Goal: Transaction & Acquisition: Purchase product/service

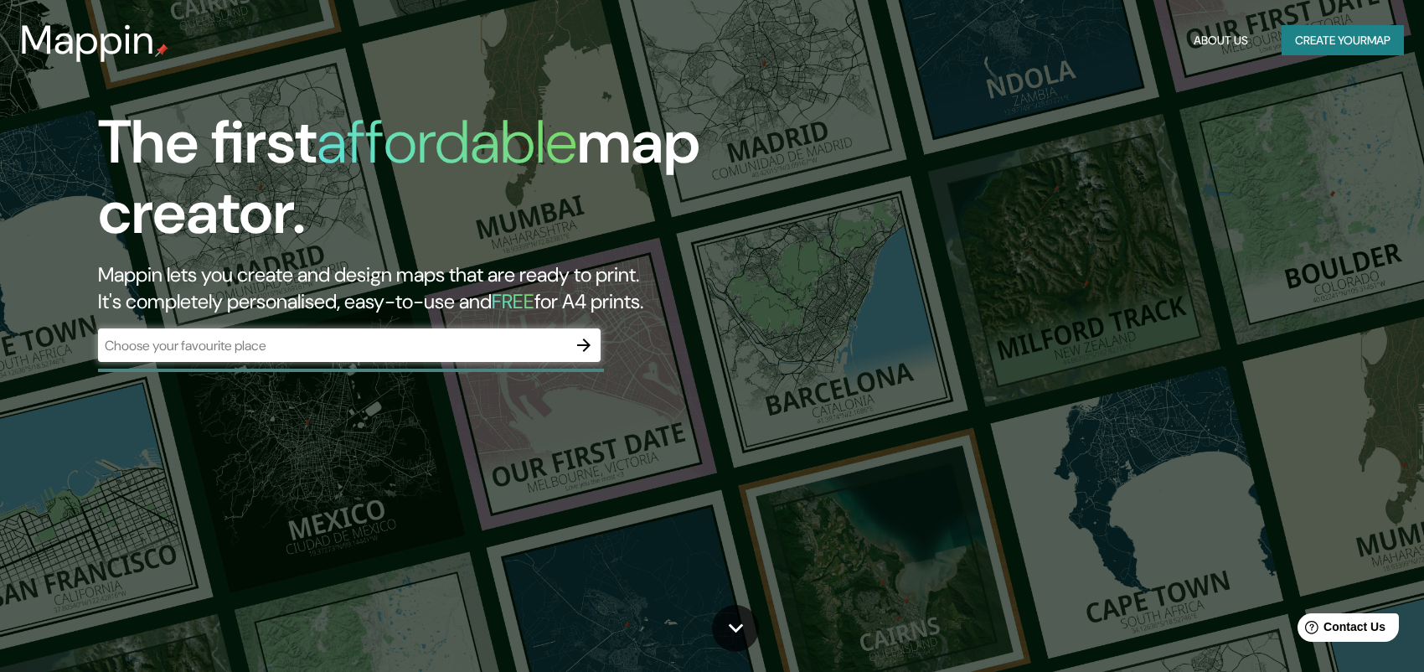
click at [300, 330] on div "​" at bounding box center [349, 344] width 502 height 33
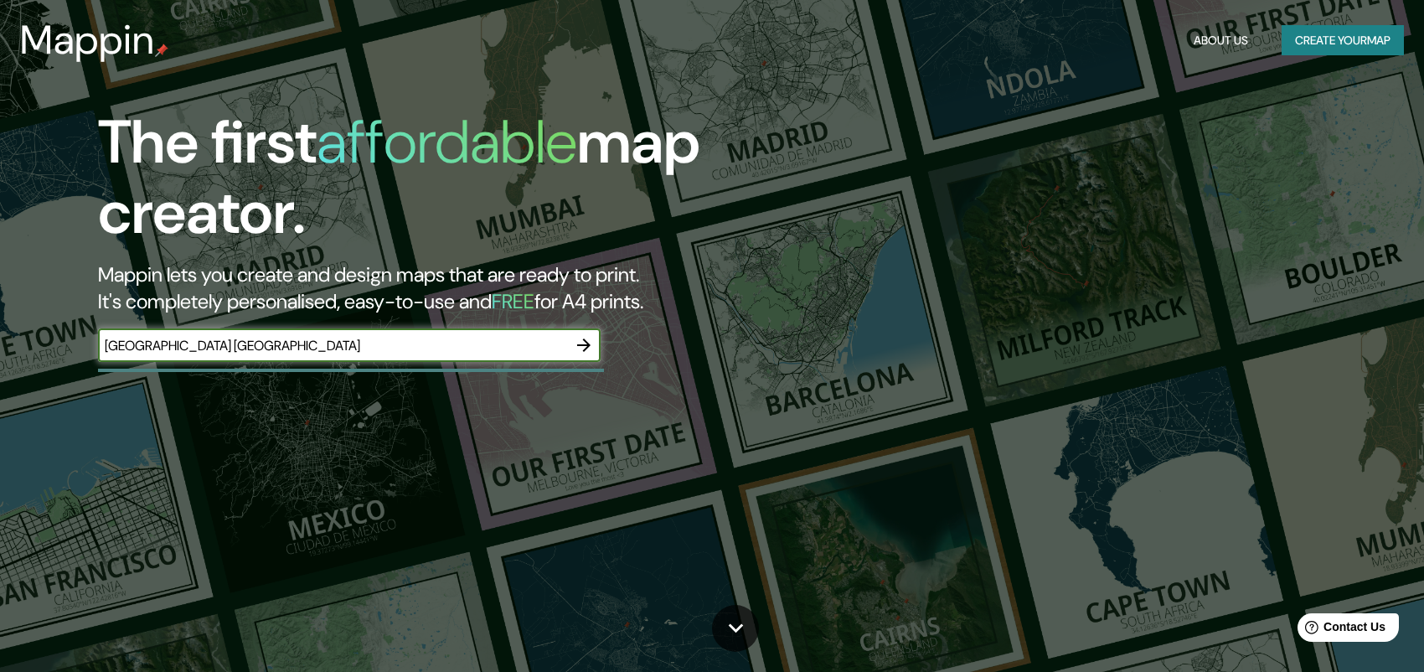
type input "[GEOGRAPHIC_DATA] [GEOGRAPHIC_DATA]"
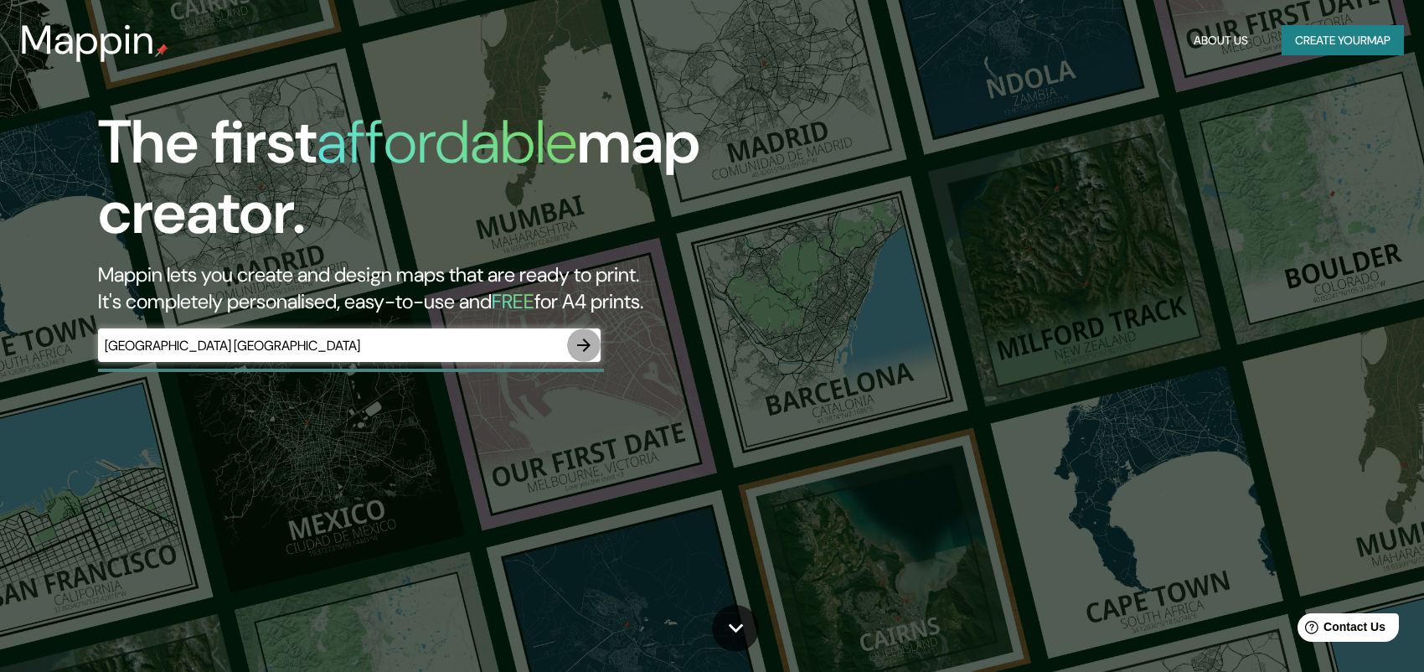
click at [586, 353] on icon "button" at bounding box center [584, 345] width 20 height 20
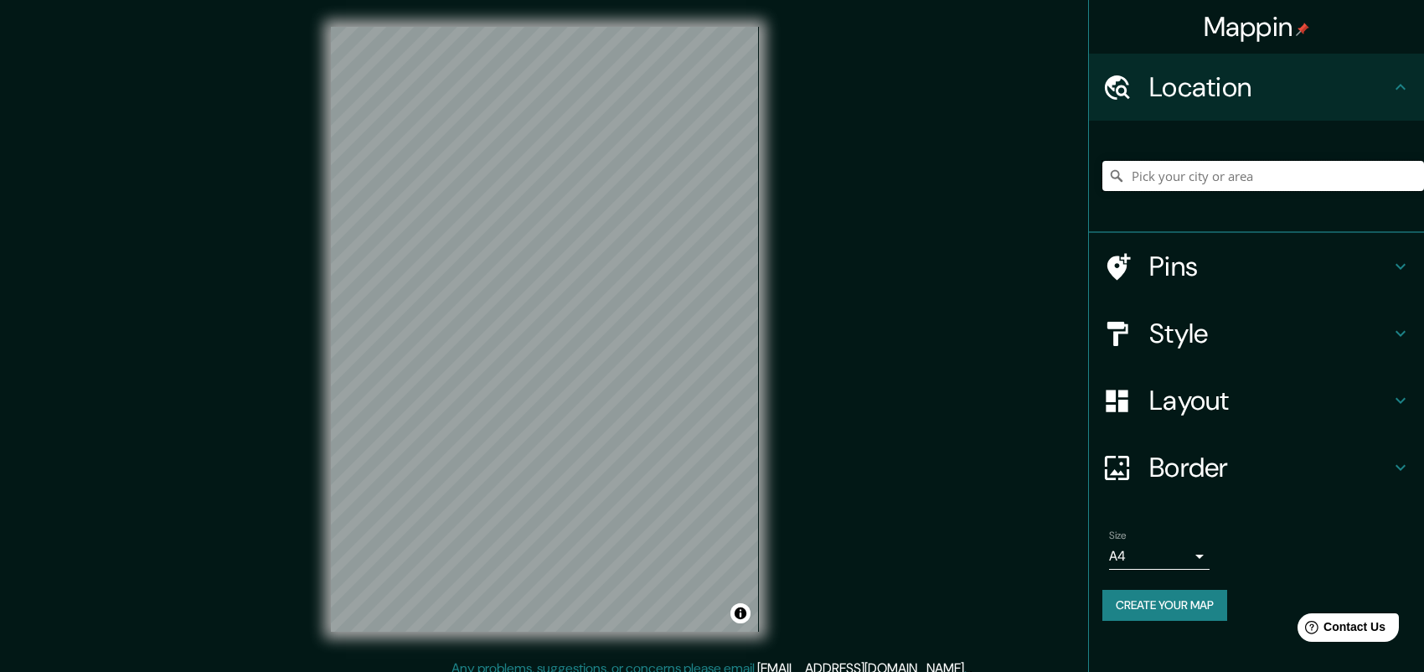
click at [1332, 164] on input "Pick your city or area" at bounding box center [1263, 176] width 322 height 30
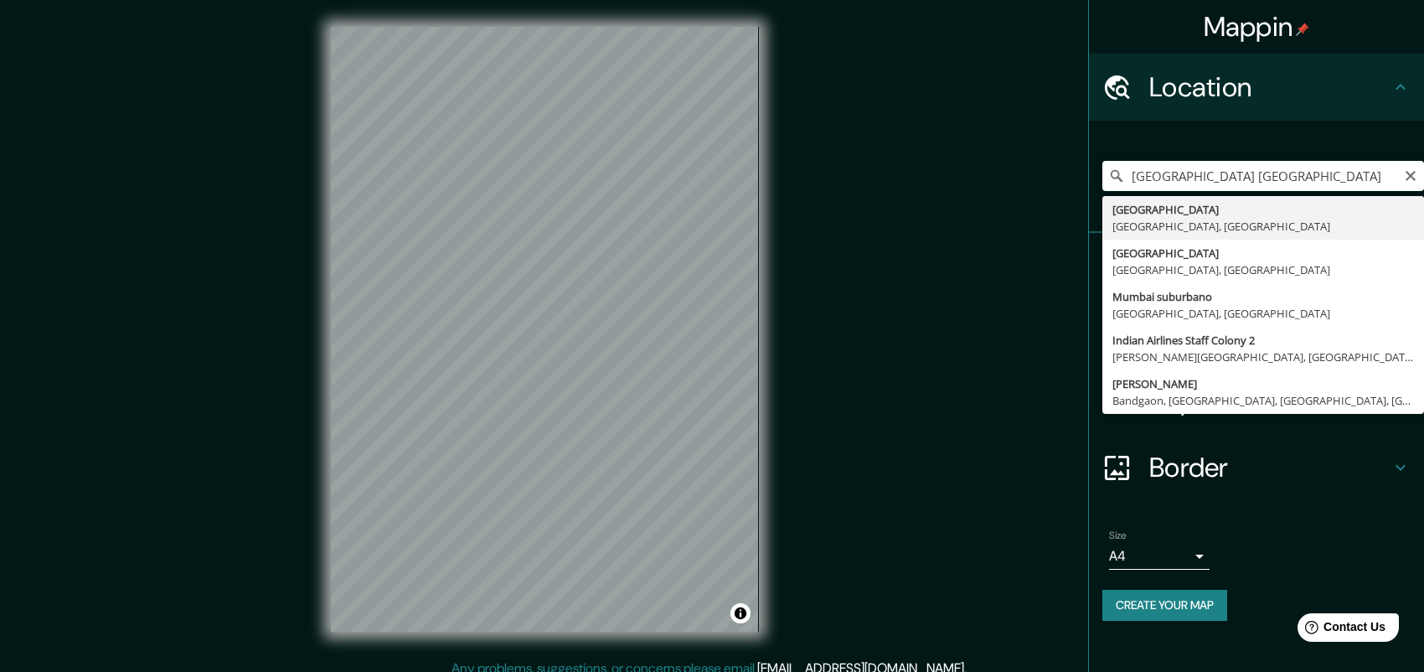
type input "[GEOGRAPHIC_DATA], [GEOGRAPHIC_DATA], [GEOGRAPHIC_DATA]"
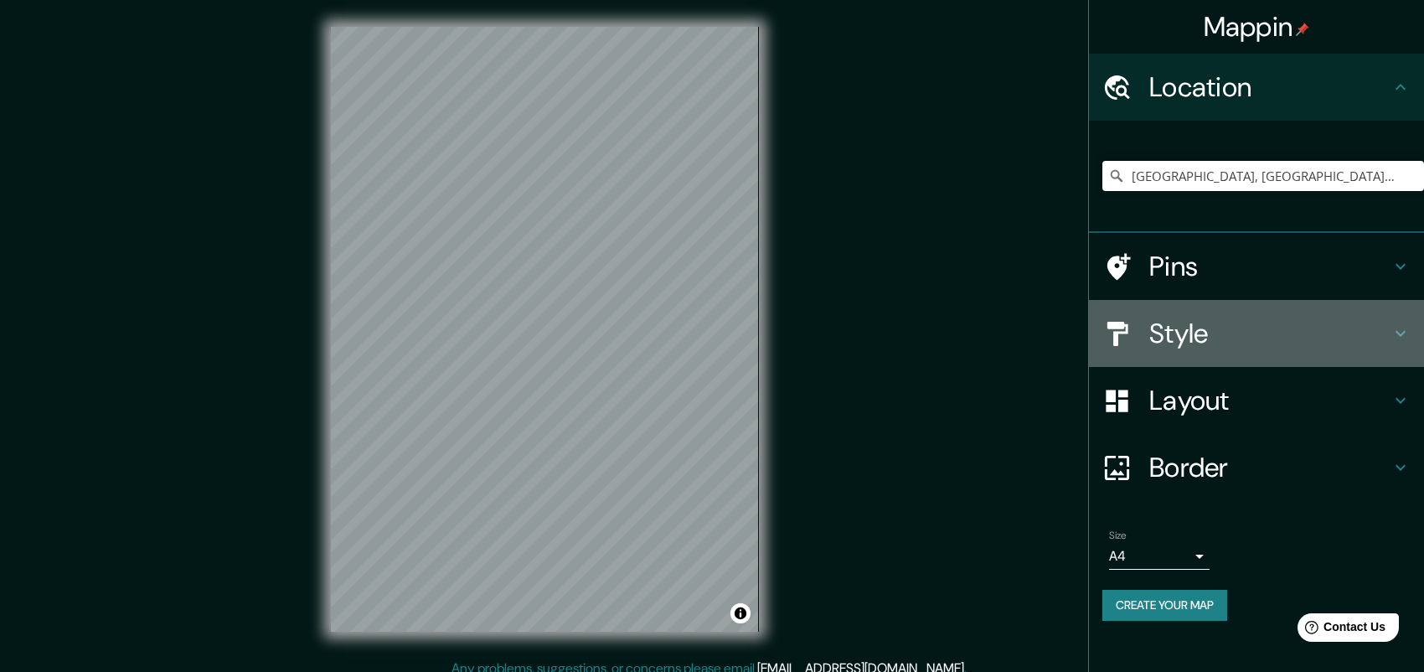
click at [1281, 323] on h4 "Style" at bounding box center [1269, 333] width 241 height 33
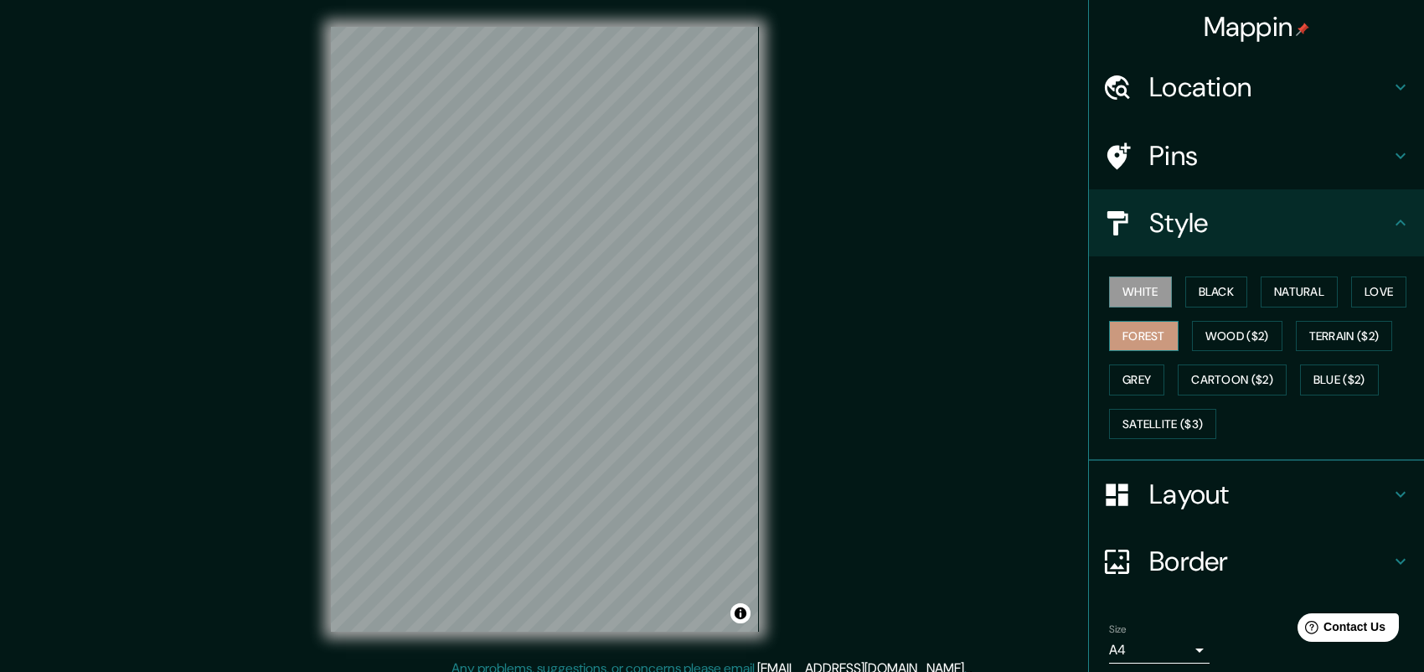
click at [1161, 327] on button "Forest" at bounding box center [1144, 336] width 70 height 31
click at [1204, 291] on button "Black" at bounding box center [1216, 291] width 63 height 31
click at [1152, 296] on button "White" at bounding box center [1140, 291] width 63 height 31
click at [1198, 300] on button "Black" at bounding box center [1216, 291] width 63 height 31
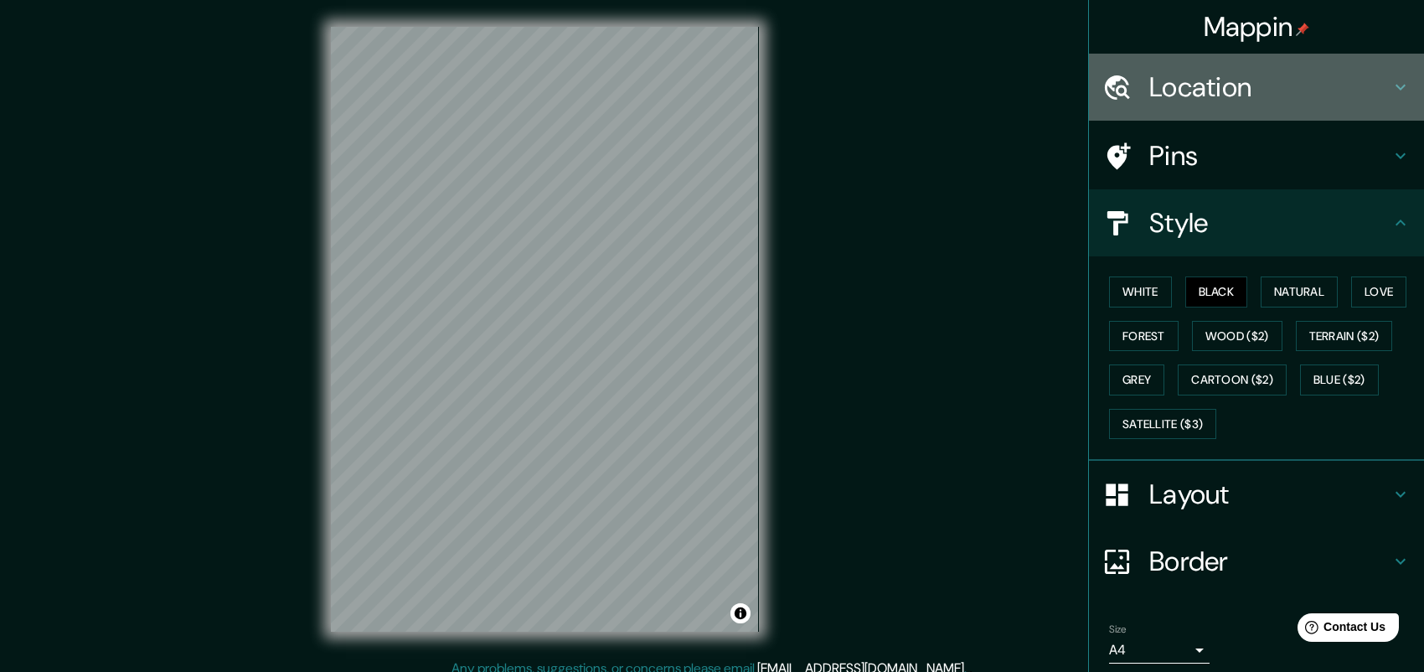
click at [1222, 91] on h4 "Location" at bounding box center [1269, 86] width 241 height 33
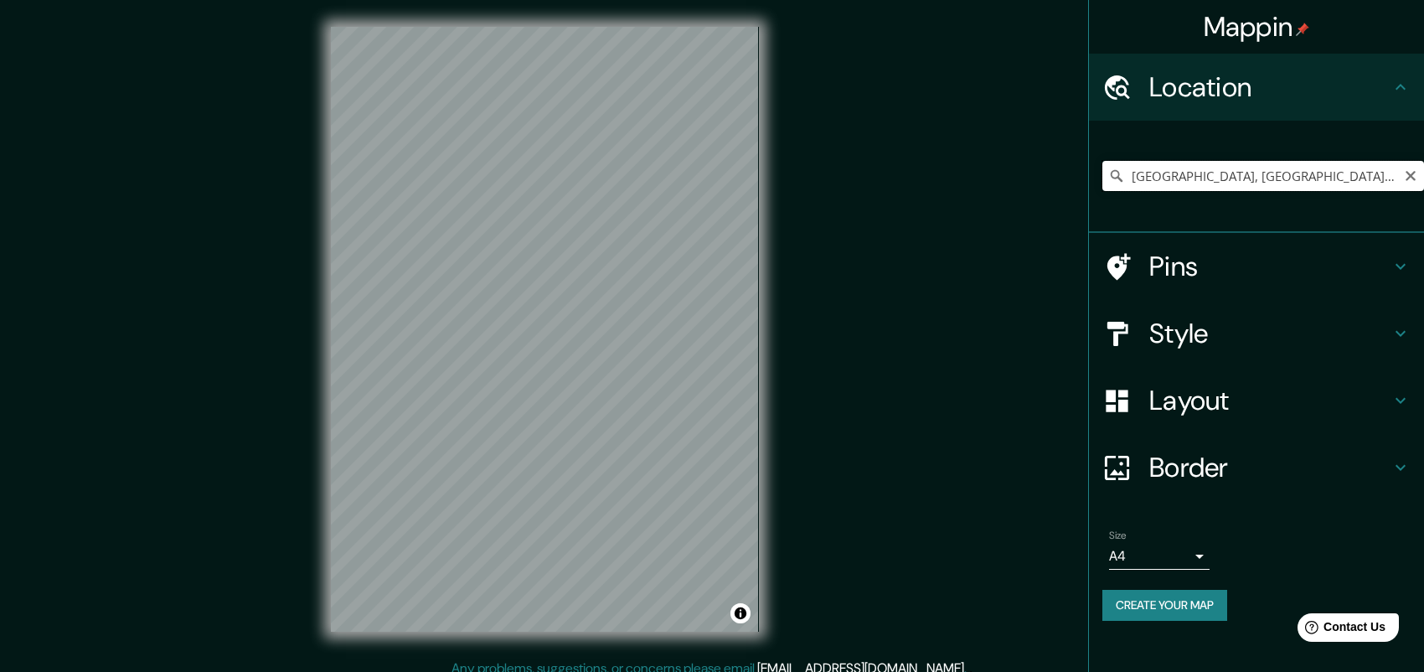
click at [1208, 178] on input "[GEOGRAPHIC_DATA], [GEOGRAPHIC_DATA], [GEOGRAPHIC_DATA]" at bounding box center [1263, 176] width 322 height 30
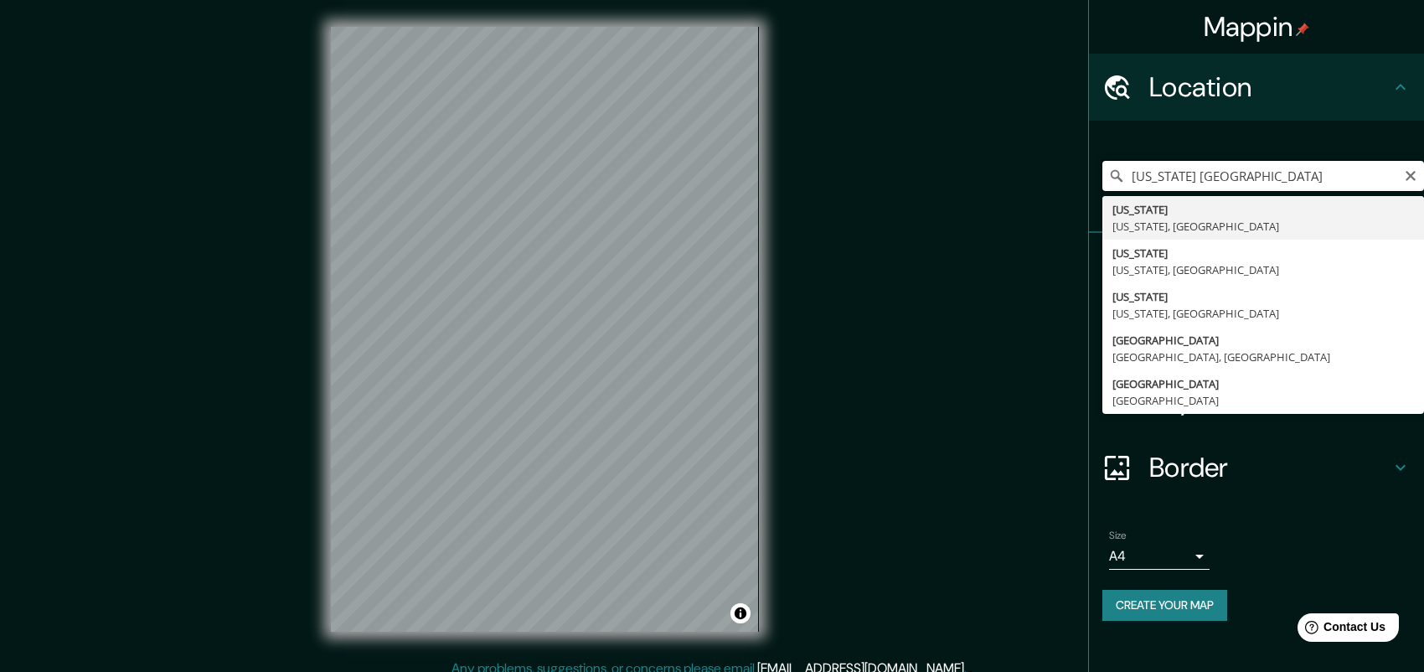
drag, startPoint x: 1181, startPoint y: 178, endPoint x: 1108, endPoint y: 188, distance: 73.7
click at [1108, 188] on input "[US_STATE] [GEOGRAPHIC_DATA]" at bounding box center [1263, 176] width 322 height 30
type input "[GEOGRAPHIC_DATA], [GEOGRAPHIC_DATA], [GEOGRAPHIC_DATA]"
drag, startPoint x: 1248, startPoint y: 126, endPoint x: 1247, endPoint y: 144, distance: 18.4
click at [1248, 126] on div "[GEOGRAPHIC_DATA], [GEOGRAPHIC_DATA], [GEOGRAPHIC_DATA] [GEOGRAPHIC_DATA] [GEOG…" at bounding box center [1256, 177] width 335 height 112
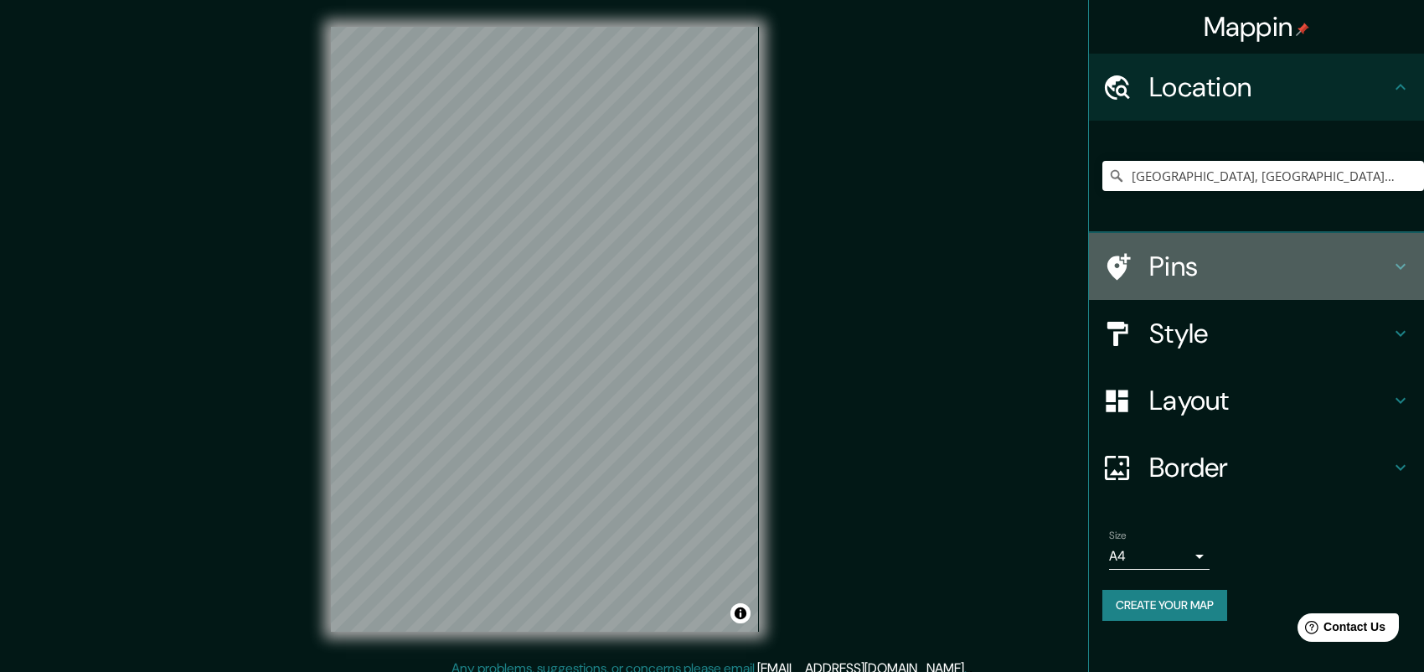
click at [1221, 266] on h4 "Pins" at bounding box center [1269, 266] width 241 height 33
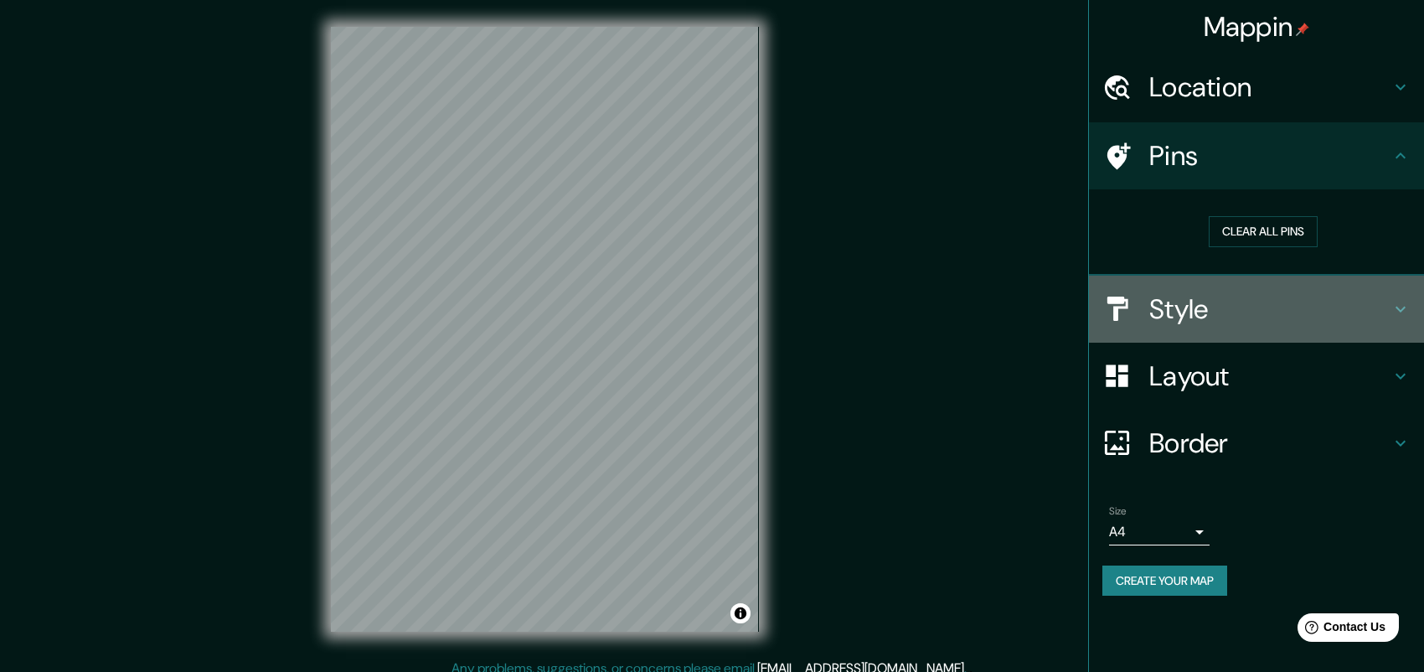
click at [1201, 322] on h4 "Style" at bounding box center [1269, 308] width 241 height 33
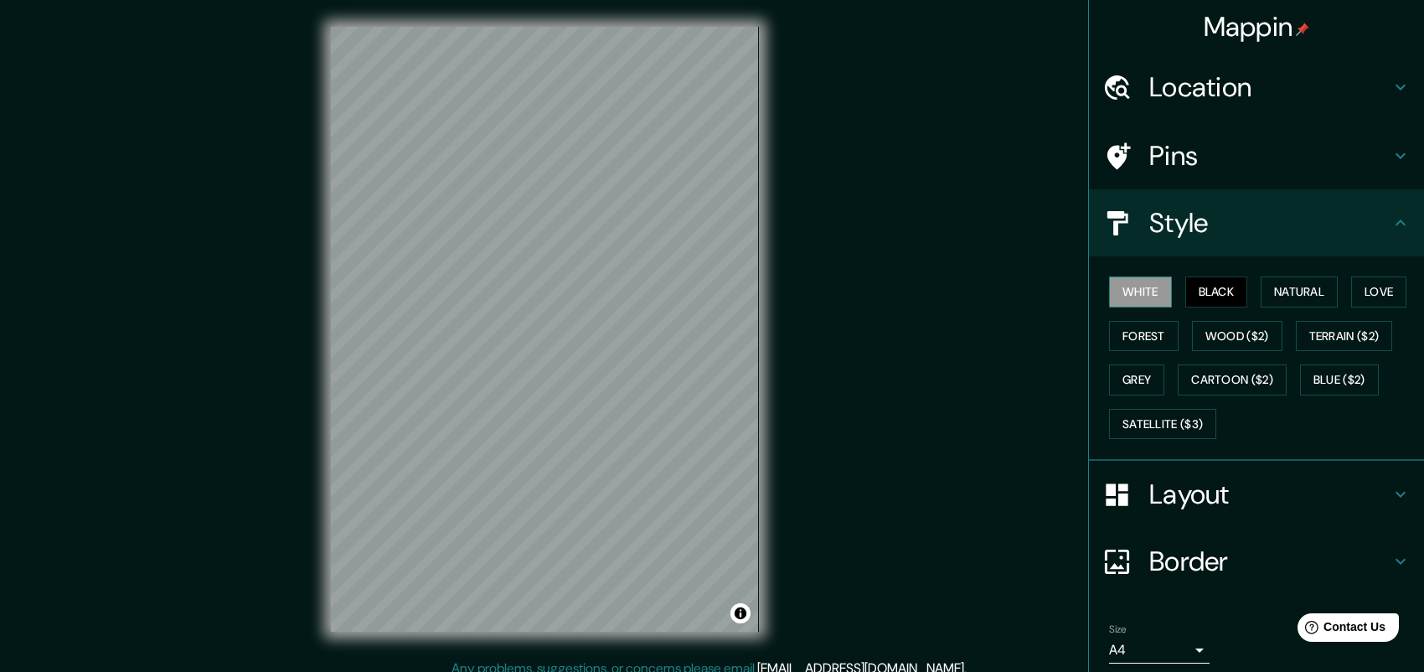
click at [1135, 287] on button "White" at bounding box center [1140, 291] width 63 height 31
click at [1228, 83] on h4 "Location" at bounding box center [1269, 86] width 241 height 33
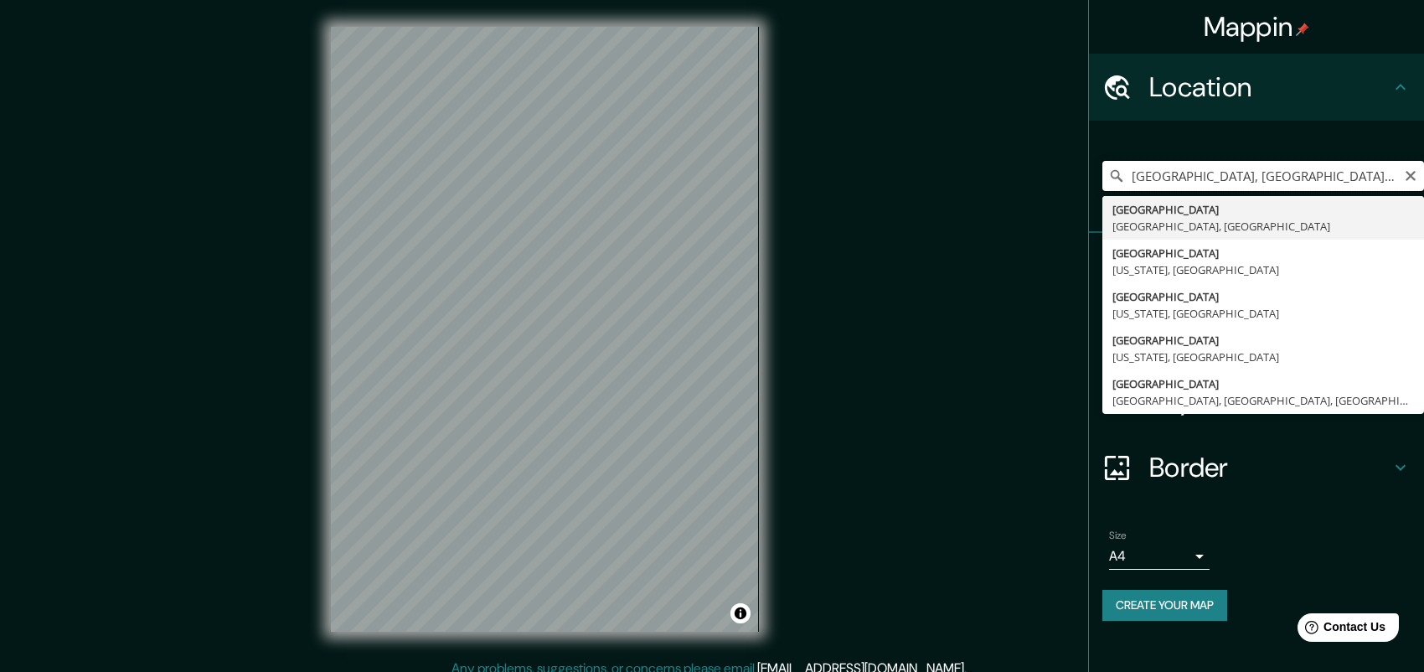
click at [1208, 166] on input "[GEOGRAPHIC_DATA], [GEOGRAPHIC_DATA], [GEOGRAPHIC_DATA]" at bounding box center [1263, 176] width 322 height 30
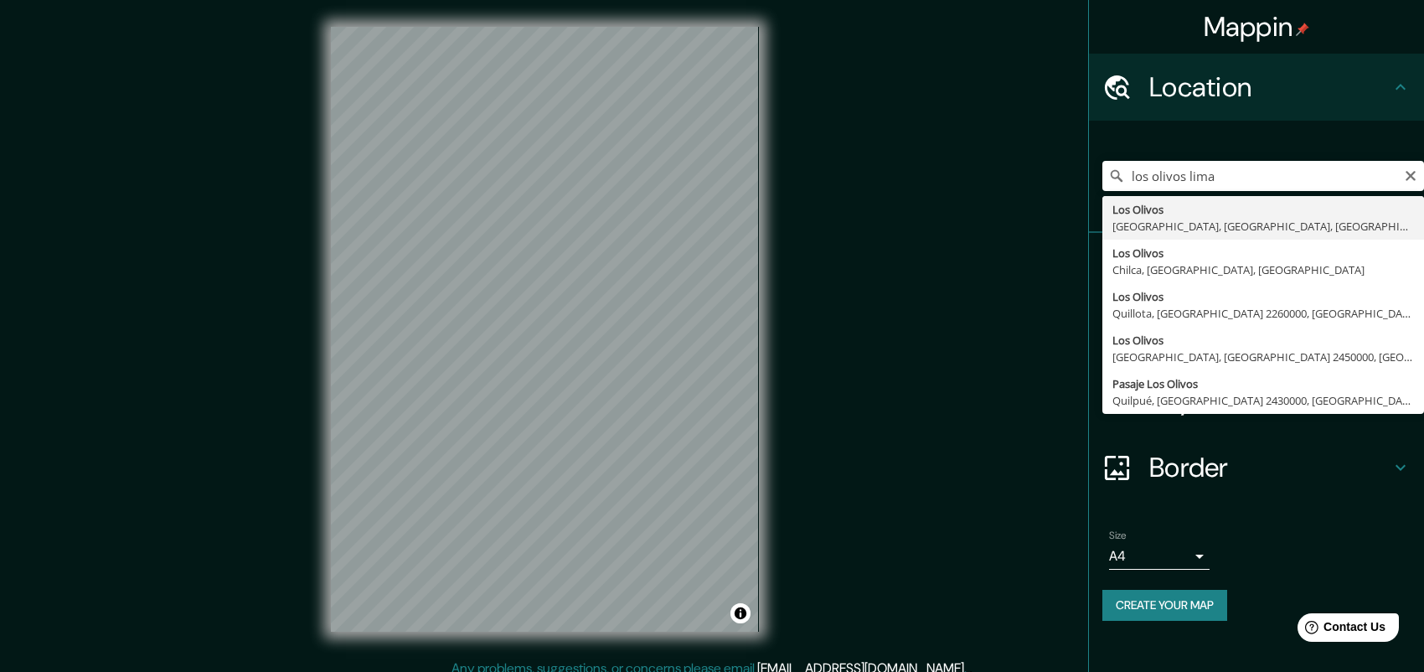
type input "[GEOGRAPHIC_DATA], [GEOGRAPHIC_DATA], [GEOGRAPHIC_DATA], [GEOGRAPHIC_DATA]"
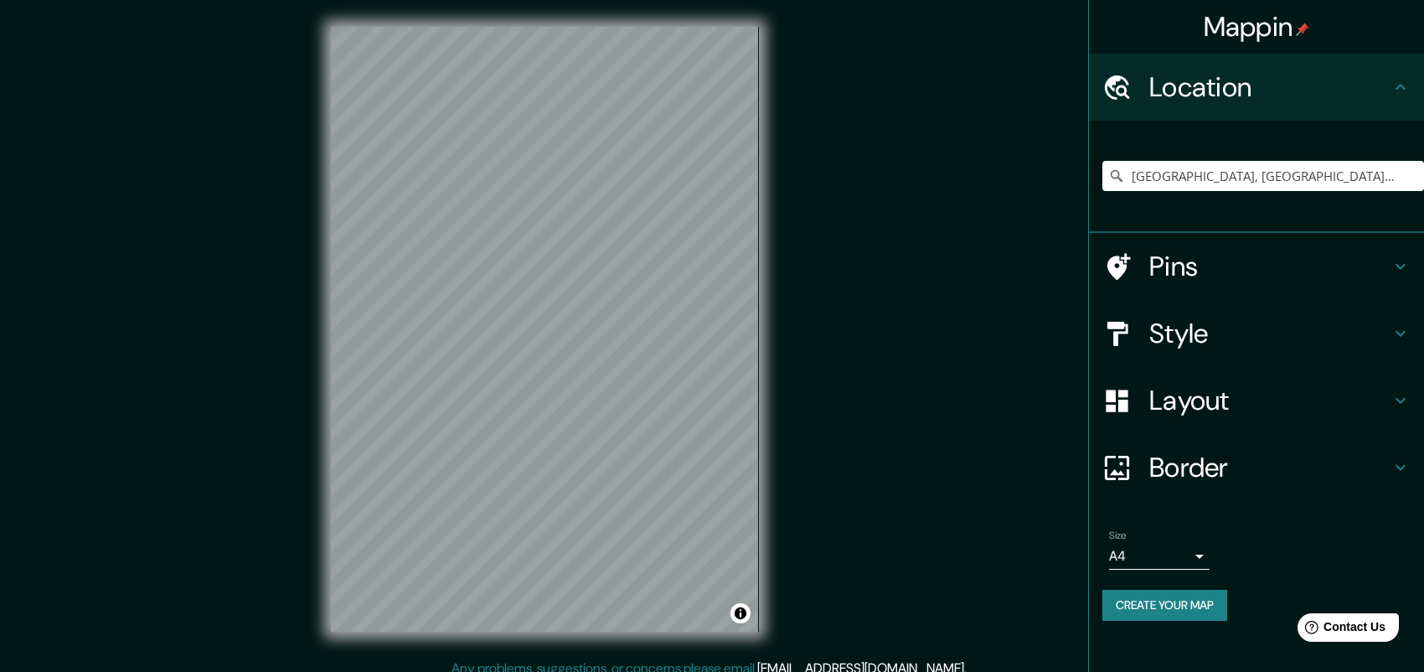
click at [767, 275] on div "© Mapbox © OpenStreetMap Improve this map" at bounding box center [544, 329] width 481 height 658
